Goal: Task Accomplishment & Management: Use online tool/utility

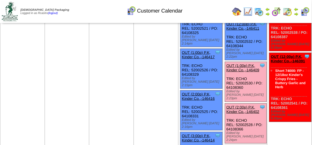
scroll to position [204, 0]
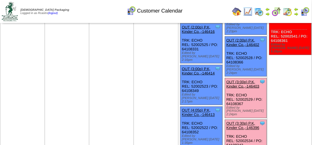
scroll to position [292, 0]
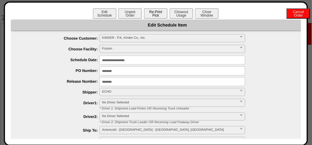
click at [159, 13] on button "Re-Print Pick" at bounding box center [155, 13] width 23 height 10
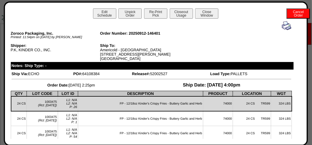
click at [282, 23] on img at bounding box center [286, 25] width 9 height 9
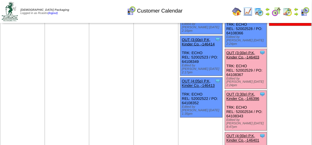
scroll to position [321, 0]
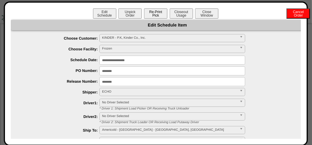
click at [159, 11] on button "Re-Print Pick" at bounding box center [155, 13] width 23 height 10
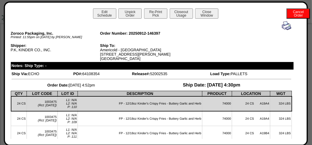
click at [282, 26] on img at bounding box center [286, 25] width 9 height 9
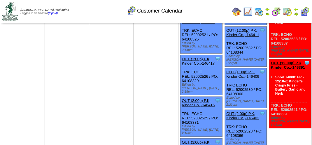
scroll to position [233, 0]
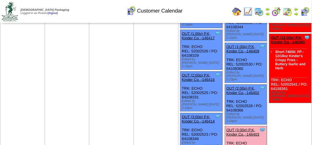
click at [230, 128] on link "OUT (3:00p) P.K, Kinder Co.,-146403" at bounding box center [243, 132] width 33 height 9
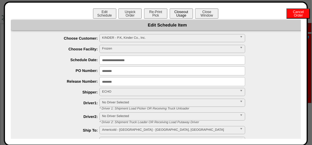
drag, startPoint x: 186, startPoint y: 11, endPoint x: 180, endPoint y: 12, distance: 5.9
click at [186, 11] on button "Closeout Usage" at bounding box center [181, 13] width 23 height 10
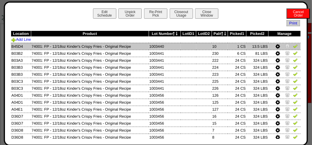
click at [293, 46] on img at bounding box center [295, 46] width 5 height 5
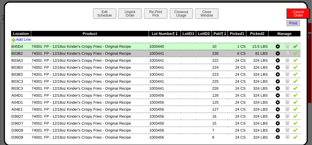
click at [293, 53] on img at bounding box center [295, 53] width 5 height 5
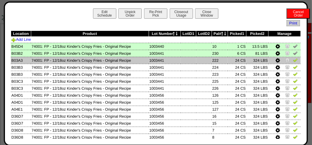
click at [293, 61] on img at bounding box center [295, 60] width 5 height 5
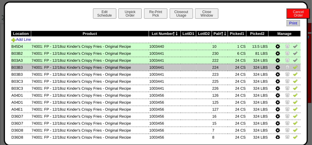
click at [293, 69] on img at bounding box center [295, 67] width 5 height 5
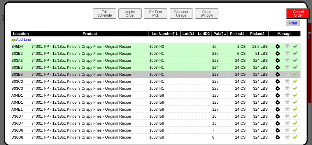
click at [293, 76] on img at bounding box center [295, 74] width 5 height 5
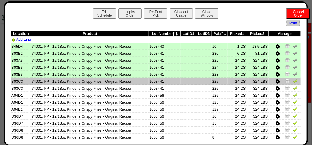
click at [293, 81] on img at bounding box center [295, 81] width 5 height 5
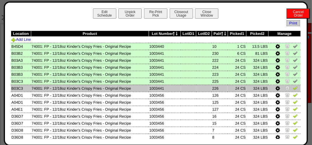
click at [293, 90] on img at bounding box center [295, 88] width 5 height 5
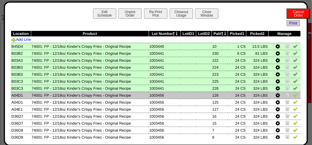
click at [293, 96] on img at bounding box center [295, 95] width 5 height 5
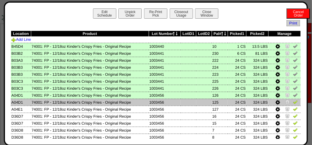
click at [293, 104] on img at bounding box center [295, 102] width 5 height 5
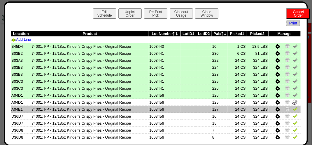
click at [293, 111] on img at bounding box center [295, 109] width 5 height 5
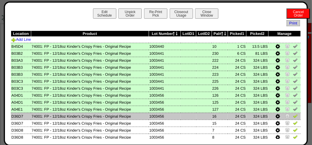
click at [293, 118] on img at bounding box center [295, 116] width 5 height 5
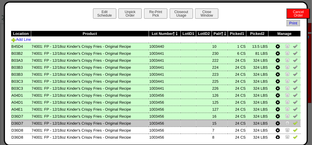
click at [293, 123] on img at bounding box center [295, 123] width 5 height 5
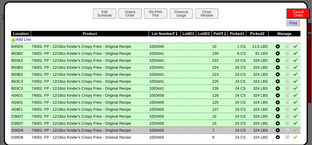
click at [293, 132] on img at bounding box center [295, 130] width 5 height 5
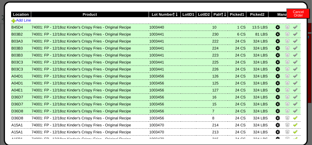
scroll to position [29, 0]
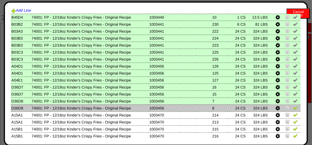
click at [293, 110] on img at bounding box center [295, 108] width 5 height 5
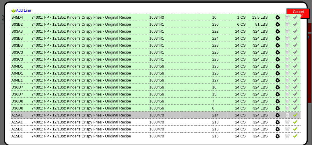
click at [293, 115] on img at bounding box center [295, 115] width 5 height 5
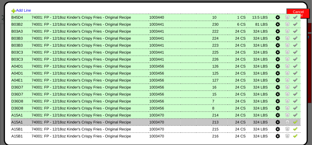
click at [293, 123] on img at bounding box center [295, 122] width 5 height 5
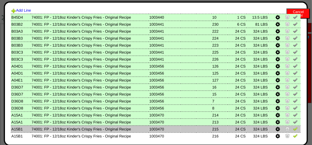
click at [293, 130] on img at bounding box center [295, 129] width 5 height 5
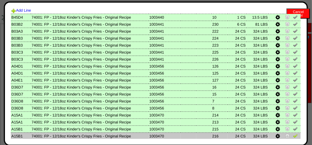
click at [293, 136] on img at bounding box center [295, 136] width 5 height 5
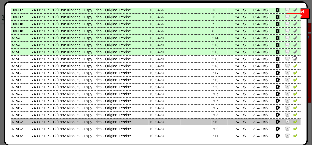
scroll to position [117, 0]
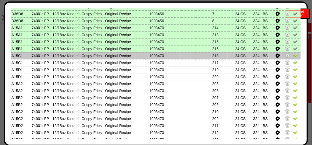
click at [293, 57] on img at bounding box center [295, 55] width 5 height 5
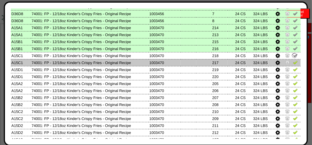
click at [293, 62] on img at bounding box center [295, 62] width 5 height 5
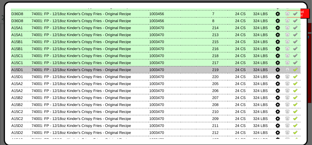
click at [293, 71] on img at bounding box center [295, 69] width 5 height 5
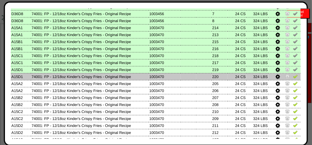
click at [293, 76] on img at bounding box center [295, 76] width 5 height 5
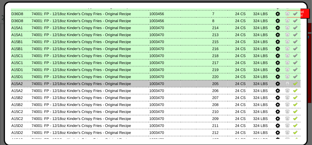
click at [294, 85] on img at bounding box center [295, 83] width 5 height 5
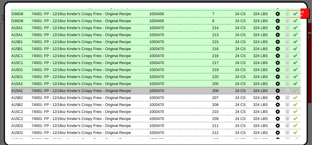
click at [293, 90] on img at bounding box center [295, 90] width 5 height 5
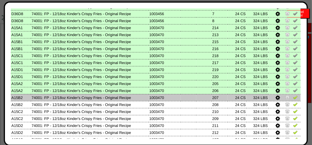
click at [293, 100] on img at bounding box center [295, 97] width 5 height 5
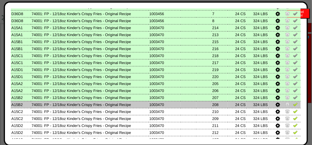
click at [293, 105] on img at bounding box center [295, 104] width 5 height 5
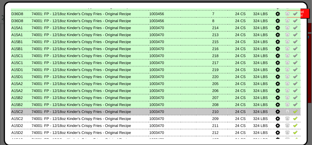
click at [293, 111] on img at bounding box center [295, 111] width 5 height 5
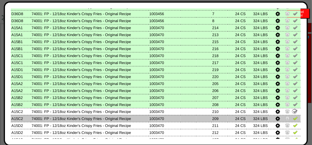
click at [293, 121] on link at bounding box center [295, 119] width 5 height 4
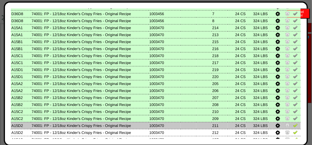
click at [293, 125] on img at bounding box center [295, 125] width 5 height 5
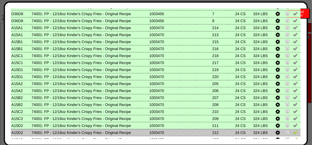
click at [293, 134] on img at bounding box center [295, 132] width 5 height 5
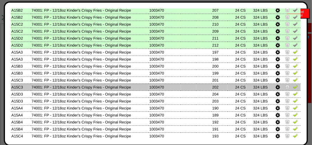
scroll to position [233, 0]
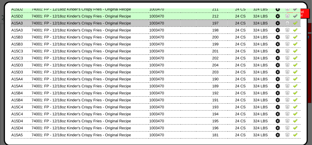
click at [293, 25] on img at bounding box center [295, 22] width 5 height 5
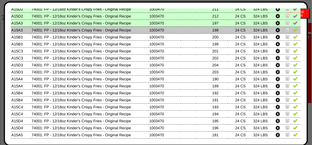
click at [293, 30] on img at bounding box center [295, 29] width 5 height 5
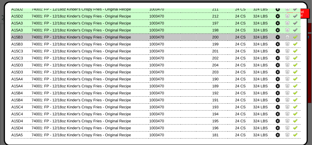
click at [293, 36] on img at bounding box center [295, 36] width 5 height 5
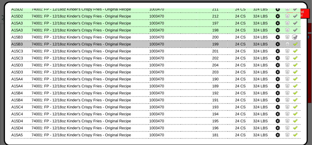
click at [293, 45] on img at bounding box center [295, 43] width 5 height 5
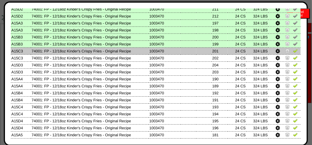
click at [293, 53] on link at bounding box center [295, 52] width 5 height 4
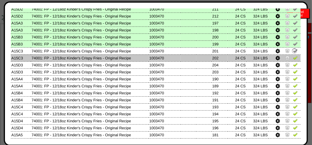
click at [294, 59] on img at bounding box center [295, 57] width 5 height 5
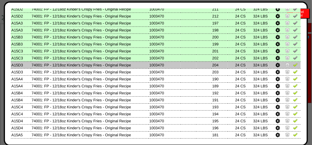
click at [294, 67] on td at bounding box center [285, 65] width 32 height 7
click at [293, 64] on img at bounding box center [295, 64] width 5 height 5
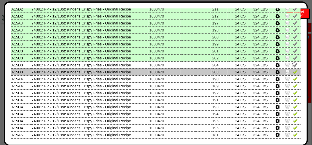
click at [293, 73] on img at bounding box center [295, 71] width 5 height 5
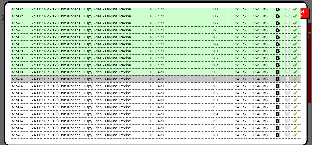
click at [293, 81] on img at bounding box center [295, 78] width 5 height 5
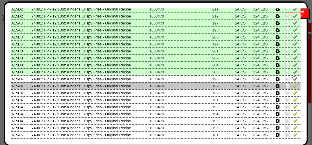
click at [294, 84] on img at bounding box center [295, 85] width 5 height 5
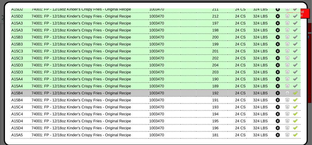
click at [293, 94] on img at bounding box center [295, 92] width 5 height 5
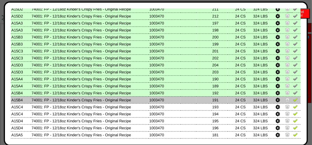
click at [293, 101] on img at bounding box center [295, 99] width 5 height 5
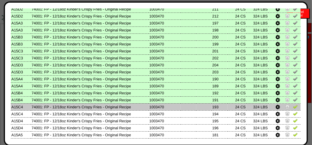
click at [293, 108] on img at bounding box center [295, 106] width 5 height 5
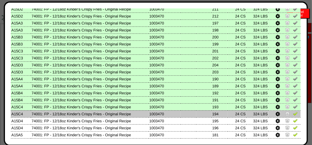
click at [293, 116] on img at bounding box center [295, 113] width 5 height 5
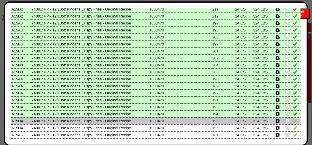
click at [293, 120] on img at bounding box center [295, 120] width 5 height 5
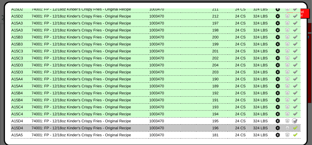
click at [293, 130] on img at bounding box center [295, 127] width 5 height 5
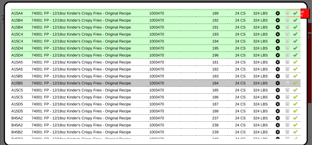
scroll to position [321, 0]
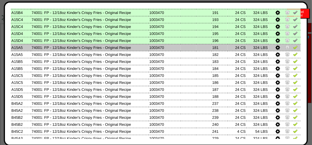
click at [293, 49] on img at bounding box center [295, 47] width 5 height 5
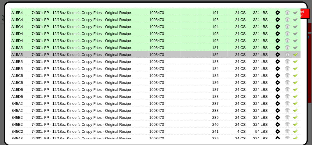
click at [293, 55] on img at bounding box center [295, 54] width 5 height 5
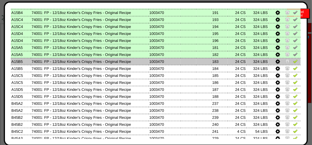
click at [293, 63] on img at bounding box center [295, 61] width 5 height 5
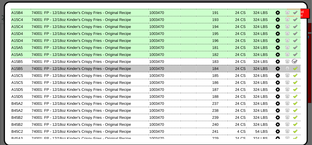
click at [293, 68] on img at bounding box center [295, 68] width 5 height 5
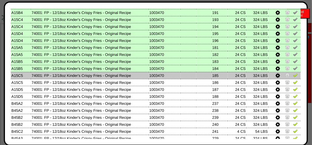
click at [293, 74] on img at bounding box center [295, 75] width 5 height 5
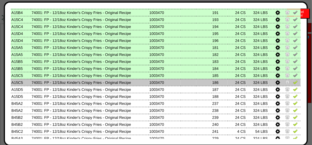
click at [293, 81] on img at bounding box center [295, 82] width 5 height 5
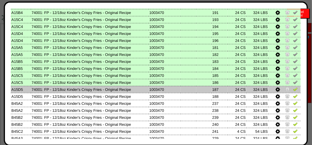
click at [293, 90] on img at bounding box center [295, 89] width 5 height 5
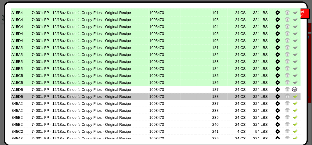
click at [293, 98] on img at bounding box center [295, 96] width 5 height 5
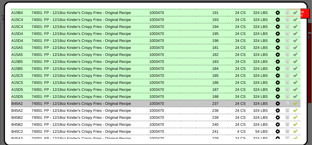
click at [293, 102] on img at bounding box center [295, 103] width 5 height 5
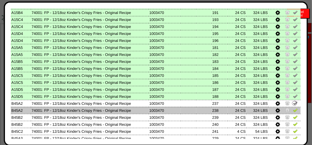
click at [293, 109] on img at bounding box center [295, 110] width 5 height 5
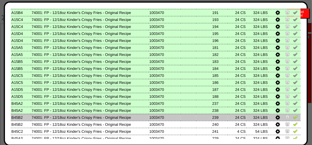
click at [293, 119] on img at bounding box center [295, 117] width 5 height 5
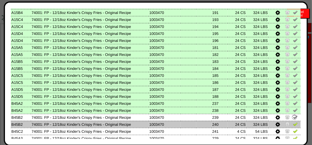
click at [293, 126] on img at bounding box center [295, 124] width 5 height 5
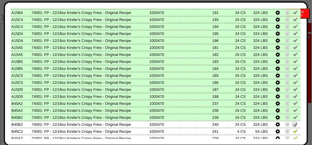
scroll to position [350, 0]
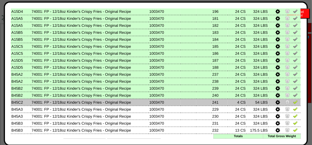
click at [293, 104] on img at bounding box center [295, 102] width 5 height 5
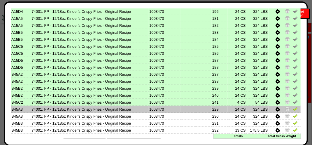
click at [293, 111] on img at bounding box center [295, 109] width 5 height 5
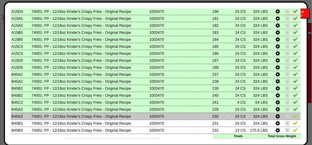
click at [293, 116] on img at bounding box center [295, 116] width 5 height 5
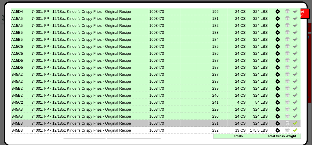
click at [293, 124] on img at bounding box center [295, 123] width 5 height 5
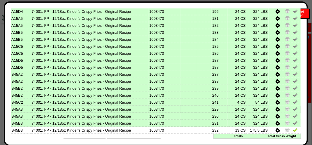
scroll to position [361, 0]
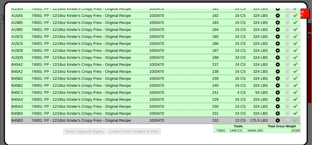
click at [293, 120] on img at bounding box center [295, 120] width 5 height 5
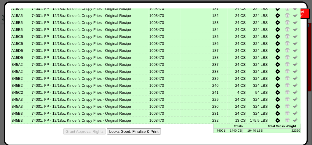
scroll to position [263, 0]
click at [140, 130] on button "Looks Good: Finalize & Print" at bounding box center [134, 132] width 54 height 6
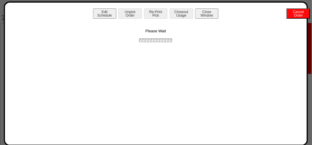
scroll to position [0, 0]
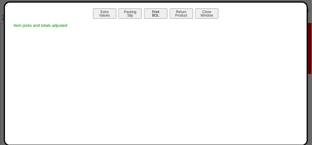
click at [160, 13] on button "Print BOL" at bounding box center [155, 13] width 23 height 10
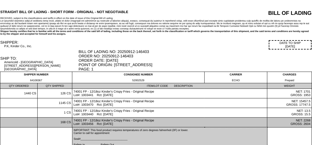
drag, startPoint x: 68, startPoint y: 89, endPoint x: 200, endPoint y: 122, distance: 135.9
click at [200, 122] on td "74001 FP - 12/18oz Kinder's Crispy Fries - Original Recipe Lot#: 1003456 Rct: […" at bounding box center [169, 123] width 195 height 10
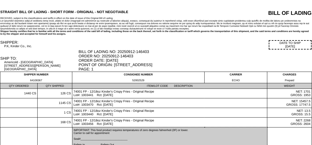
scroll to position [29, 0]
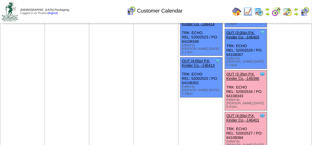
scroll to position [321, 0]
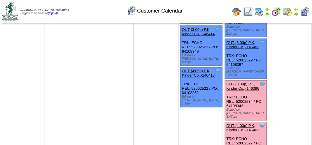
click at [242, 82] on link "OUT (3:30p) P.K, Kinder Co.,-146396" at bounding box center [243, 86] width 33 height 9
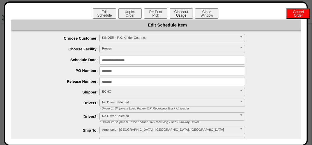
click at [181, 15] on button "Closeout Usage" at bounding box center [181, 13] width 23 height 10
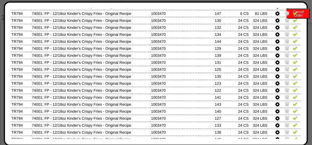
scroll to position [0, 0]
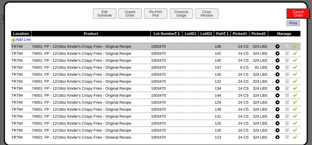
click at [293, 49] on link at bounding box center [295, 47] width 5 height 4
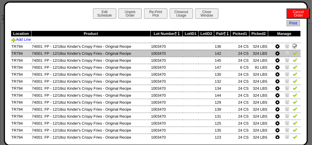
click at [293, 52] on img at bounding box center [295, 53] width 5 height 5
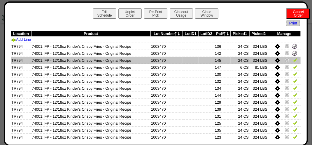
click at [293, 61] on img at bounding box center [295, 60] width 5 height 5
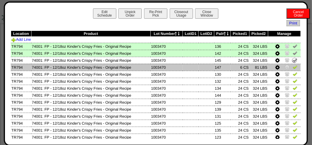
click at [293, 67] on img at bounding box center [295, 67] width 5 height 5
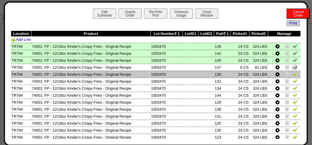
click at [293, 75] on img at bounding box center [295, 74] width 5 height 5
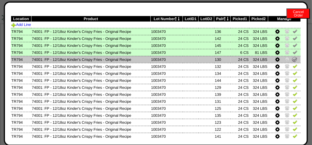
scroll to position [29, 0]
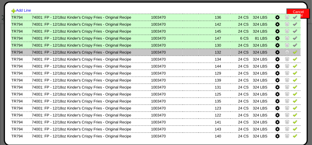
click at [293, 54] on img at bounding box center [295, 52] width 5 height 5
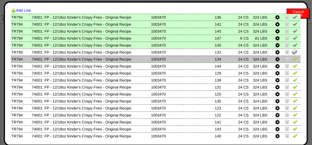
click at [293, 58] on img at bounding box center [295, 59] width 5 height 5
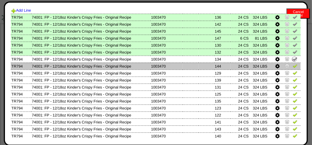
click at [293, 66] on img at bounding box center [295, 66] width 5 height 5
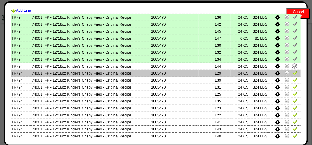
click at [293, 72] on img at bounding box center [295, 73] width 5 height 5
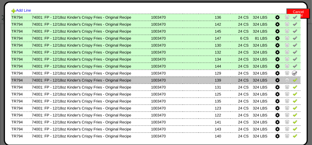
click at [293, 80] on img at bounding box center [295, 80] width 5 height 5
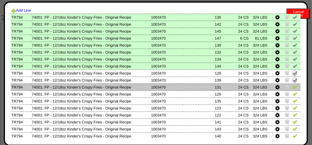
click at [293, 86] on img at bounding box center [295, 87] width 5 height 5
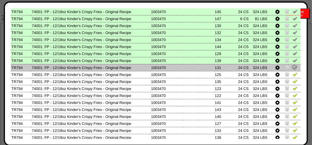
scroll to position [88, 0]
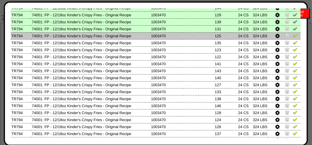
click at [293, 37] on img at bounding box center [295, 35] width 5 height 5
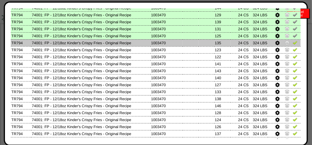
click at [293, 40] on img at bounding box center [295, 42] width 5 height 5
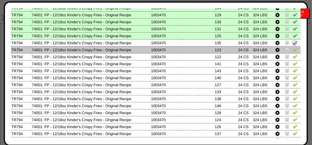
click at [293, 49] on img at bounding box center [295, 49] width 5 height 5
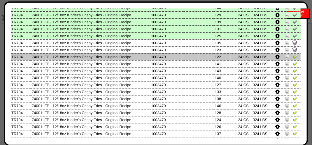
click at [293, 55] on img at bounding box center [295, 56] width 5 height 5
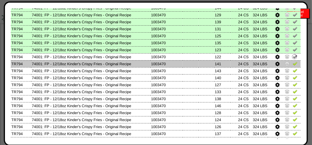
click at [293, 63] on img at bounding box center [295, 63] width 5 height 5
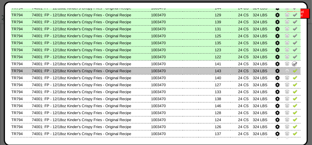
click at [293, 71] on img at bounding box center [295, 70] width 5 height 5
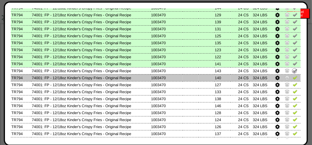
click at [293, 78] on img at bounding box center [295, 77] width 5 height 5
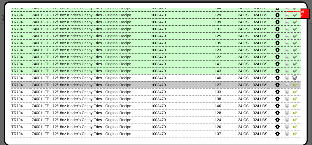
click at [293, 88] on link at bounding box center [295, 85] width 5 height 4
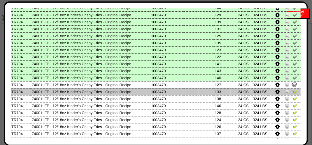
click at [293, 93] on img at bounding box center [295, 91] width 5 height 5
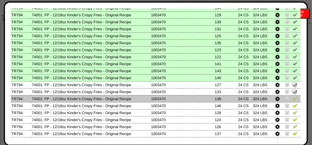
click at [293, 96] on img at bounding box center [295, 98] width 5 height 5
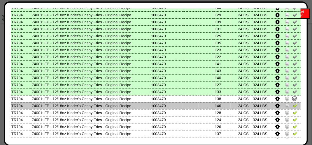
click at [293, 108] on img at bounding box center [295, 105] width 5 height 5
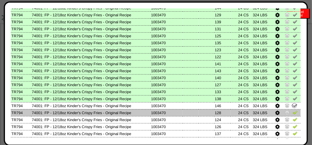
click at [293, 113] on img at bounding box center [295, 112] width 5 height 5
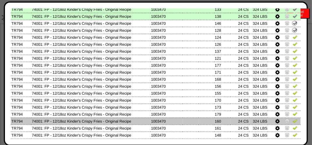
scroll to position [175, 0]
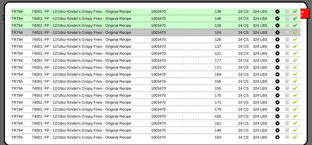
click at [293, 33] on img at bounding box center [295, 32] width 5 height 5
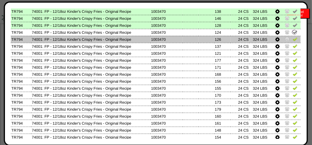
click at [293, 41] on img at bounding box center [295, 39] width 5 height 5
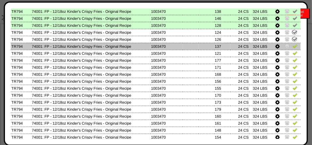
click at [293, 47] on img at bounding box center [295, 46] width 5 height 5
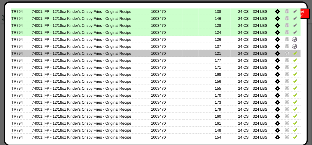
click at [293, 54] on img at bounding box center [295, 53] width 5 height 5
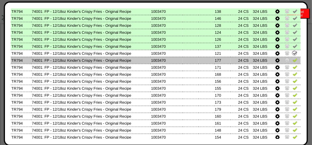
click at [293, 58] on img at bounding box center [295, 60] width 5 height 5
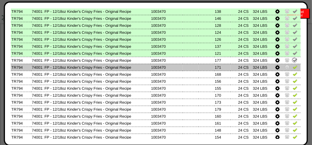
click at [293, 67] on img at bounding box center [295, 67] width 5 height 5
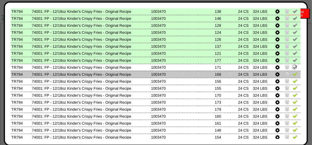
click at [293, 74] on img at bounding box center [295, 74] width 5 height 5
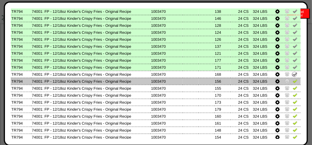
click at [293, 82] on img at bounding box center [295, 81] width 5 height 5
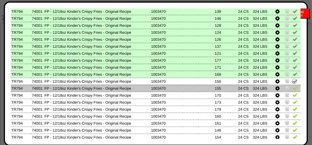
click at [293, 88] on img at bounding box center [295, 88] width 5 height 5
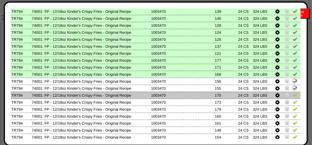
click at [293, 95] on img at bounding box center [295, 95] width 5 height 5
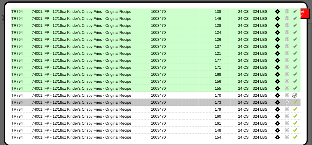
click at [293, 103] on img at bounding box center [295, 102] width 5 height 5
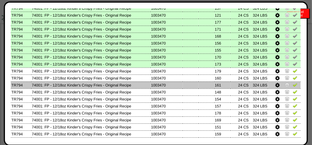
scroll to position [223, 0]
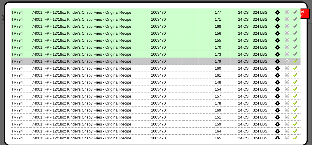
click at [293, 62] on img at bounding box center [295, 61] width 5 height 5
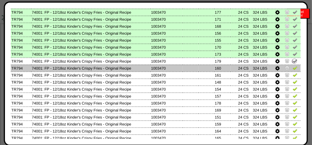
click at [293, 68] on img at bounding box center [295, 68] width 5 height 5
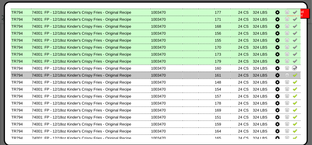
click at [293, 78] on link at bounding box center [295, 76] width 5 height 4
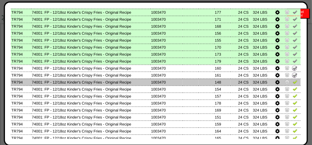
click at [293, 83] on img at bounding box center [295, 82] width 5 height 5
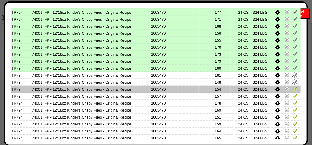
click at [293, 88] on img at bounding box center [295, 89] width 5 height 5
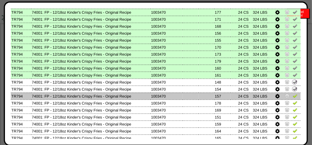
click at [293, 96] on img at bounding box center [295, 96] width 5 height 5
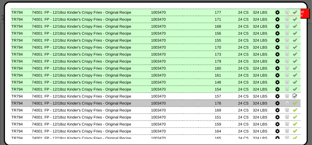
click at [293, 102] on img at bounding box center [295, 103] width 5 height 5
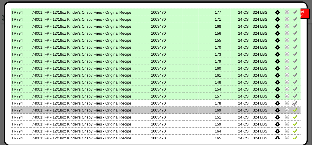
click at [293, 109] on img at bounding box center [295, 110] width 5 height 5
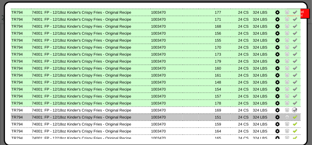
click at [293, 116] on img at bounding box center [295, 117] width 5 height 5
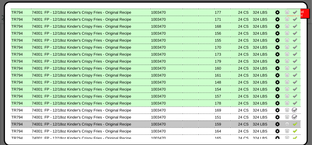
click at [293, 124] on img at bounding box center [295, 124] width 5 height 5
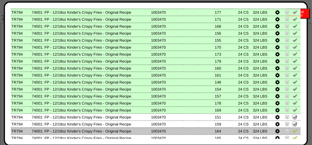
click at [293, 134] on link at bounding box center [295, 132] width 5 height 4
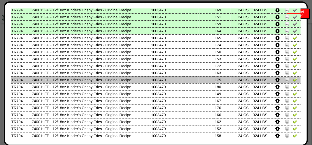
scroll to position [311, 0]
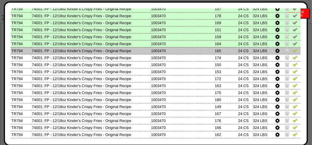
click at [293, 51] on img at bounding box center [295, 50] width 5 height 5
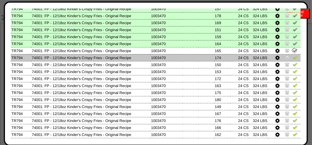
click at [293, 58] on img at bounding box center [295, 57] width 5 height 5
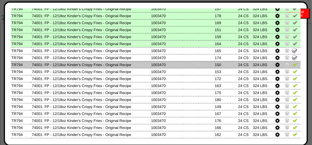
click at [293, 64] on img at bounding box center [295, 64] width 5 height 5
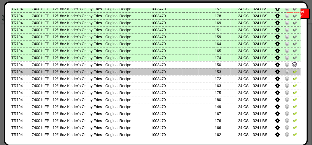
click at [293, 71] on img at bounding box center [295, 71] width 5 height 5
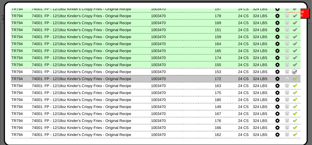
click at [293, 77] on img at bounding box center [295, 78] width 5 height 5
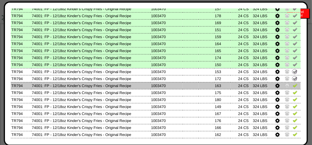
click at [293, 84] on img at bounding box center [295, 85] width 5 height 5
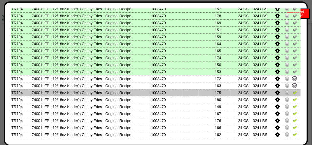
click at [293, 90] on img at bounding box center [295, 92] width 5 height 5
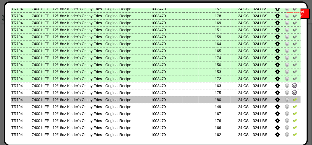
click at [293, 100] on img at bounding box center [295, 99] width 5 height 5
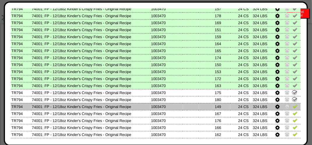
click at [293, 107] on img at bounding box center [295, 106] width 5 height 5
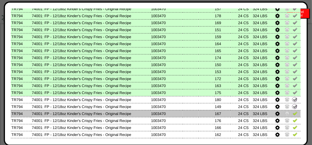
click at [293, 114] on img at bounding box center [295, 113] width 5 height 5
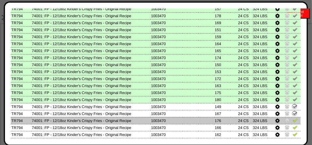
click at [293, 121] on img at bounding box center [295, 120] width 5 height 5
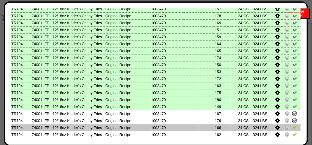
click at [293, 127] on img at bounding box center [295, 127] width 5 height 5
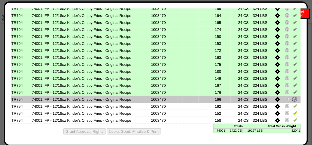
scroll to position [350, 0]
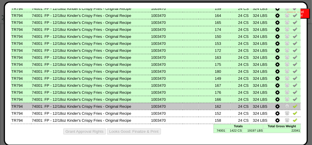
click at [293, 105] on img at bounding box center [295, 106] width 5 height 5
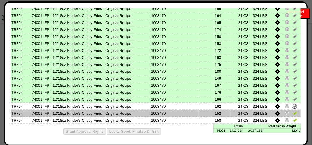
click at [293, 114] on img at bounding box center [295, 113] width 5 height 5
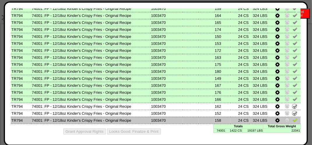
click at [293, 121] on img at bounding box center [295, 120] width 5 height 5
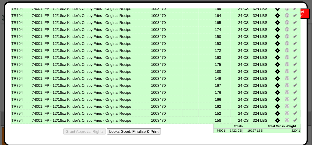
scroll to position [467, 0]
click at [138, 130] on button "Looks Good: Finalize & Print" at bounding box center [134, 132] width 54 height 6
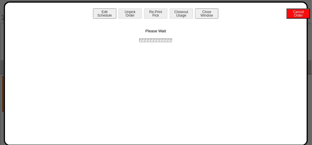
scroll to position [0, 0]
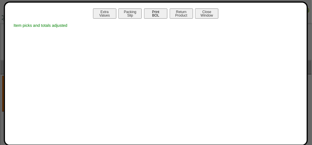
click at [158, 17] on button "Print BOL" at bounding box center [155, 13] width 23 height 10
